Goal: Communication & Community: Answer question/provide support

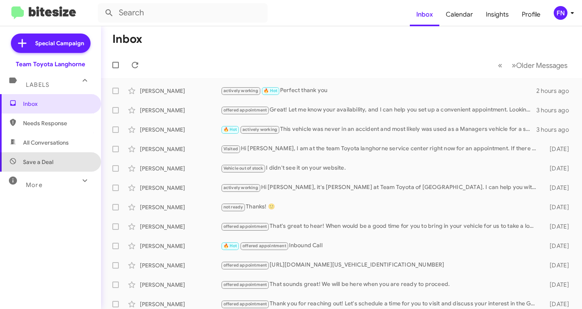
click at [90, 156] on span "Save a Deal" at bounding box center [50, 161] width 101 height 19
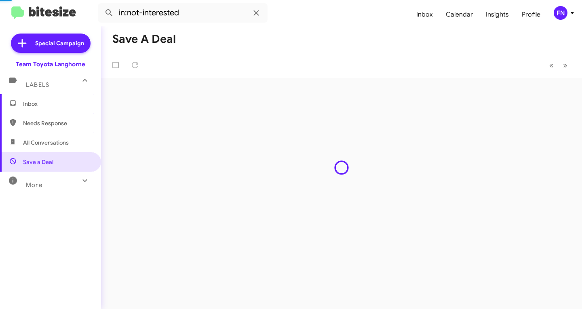
click at [80, 136] on span "All Conversations" at bounding box center [50, 142] width 101 height 19
type input "in:all-conversations"
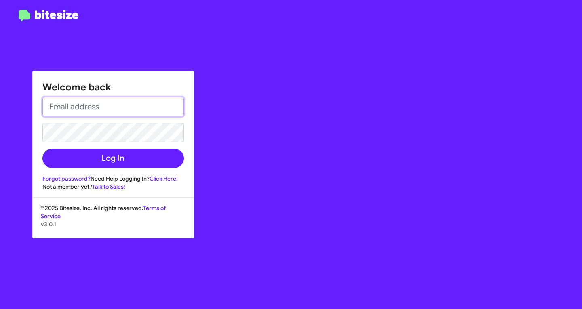
click at [97, 102] on input "email" at bounding box center [112, 106] width 141 height 19
type input "[EMAIL_ADDRESS][DOMAIN_NAME]"
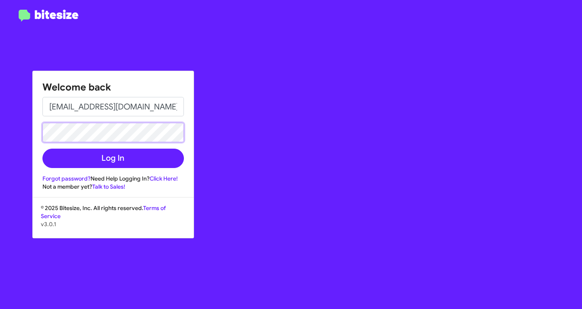
click at [42, 149] on button "Log In" at bounding box center [112, 158] width 141 height 19
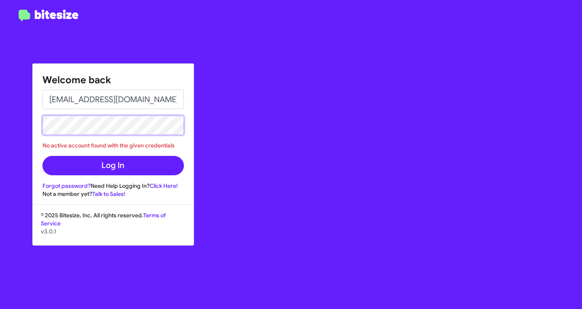
click at [0, 84] on html "Welcome back [EMAIL_ADDRESS][DOMAIN_NAME] No active account found with the give…" at bounding box center [291, 154] width 582 height 309
click at [42, 156] on button "Log In" at bounding box center [112, 165] width 141 height 19
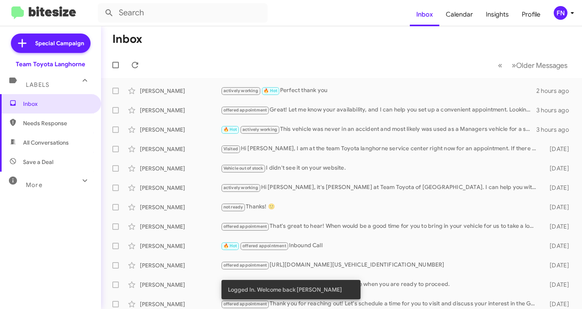
click at [80, 131] on span "Needs Response" at bounding box center [50, 122] width 101 height 19
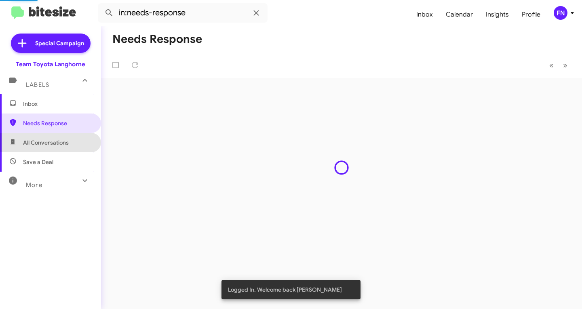
click at [79, 140] on span "All Conversations" at bounding box center [50, 142] width 101 height 19
type input "in:all-conversations"
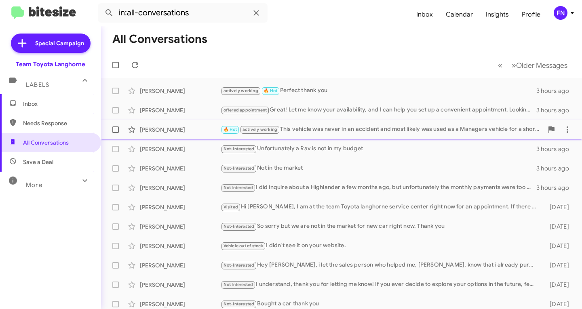
click at [166, 126] on div "[PERSON_NAME]" at bounding box center [180, 130] width 81 height 8
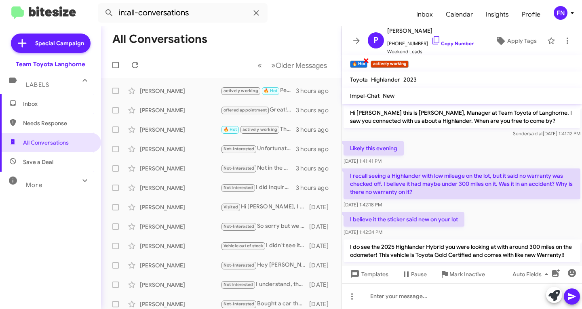
click at [368, 61] on span "×" at bounding box center [366, 60] width 6 height 10
click at [53, 106] on span "Inbox" at bounding box center [57, 104] width 69 height 8
